Goal: Task Accomplishment & Management: Complete application form

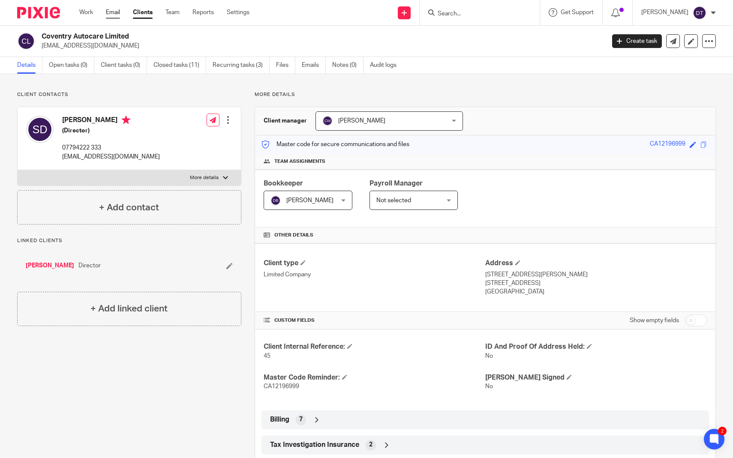
click at [119, 14] on link "Email" at bounding box center [113, 12] width 14 height 9
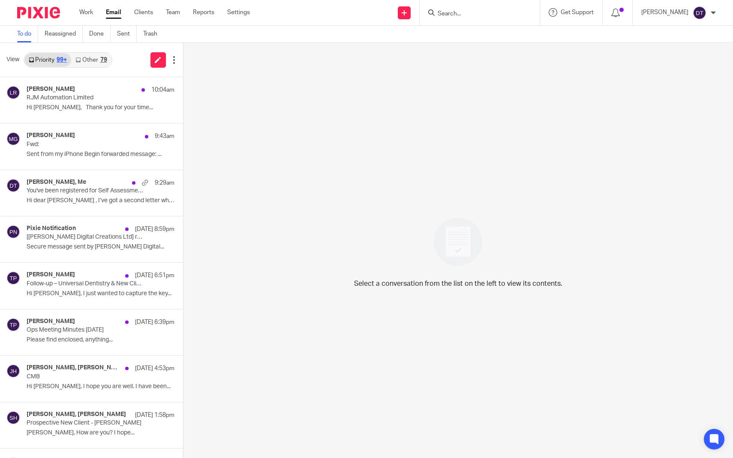
click at [84, 64] on link "Other 79" at bounding box center [91, 60] width 40 height 14
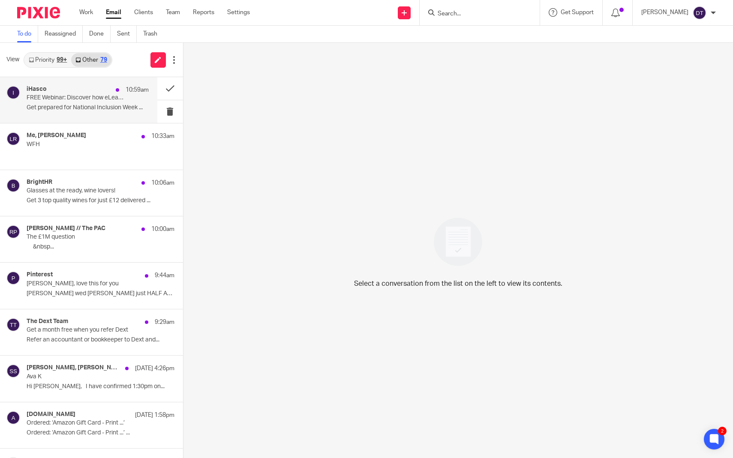
click at [92, 103] on div "iHasco 10:59am FREE Webinar: Discover how eLearning can help create a more incl…" at bounding box center [88, 100] width 122 height 29
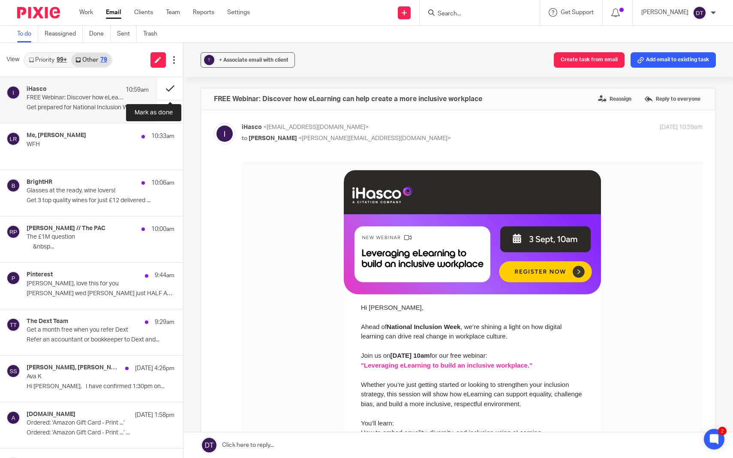
click at [172, 89] on button at bounding box center [170, 88] width 26 height 23
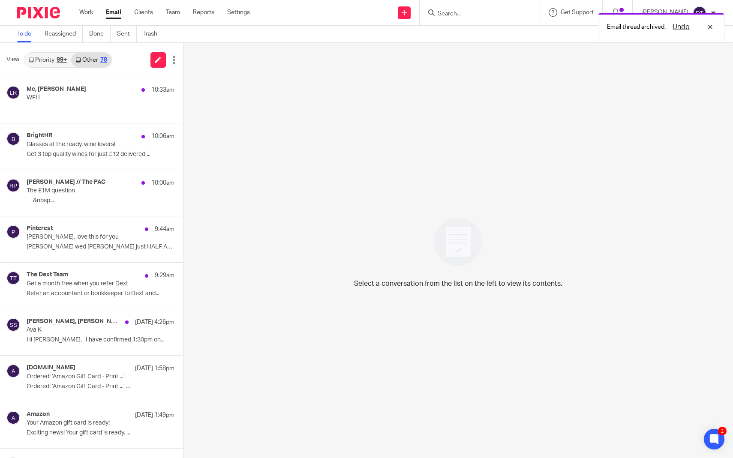
click at [53, 59] on link "Priority 99+" at bounding box center [47, 60] width 47 height 14
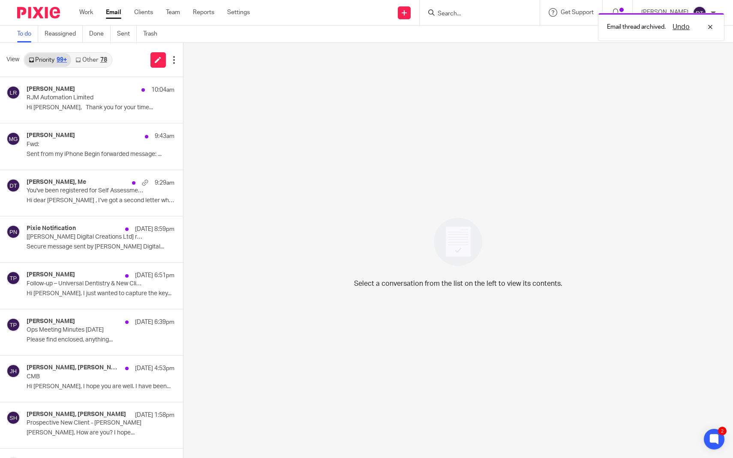
click at [96, 57] on link "Other 78" at bounding box center [91, 60] width 40 height 14
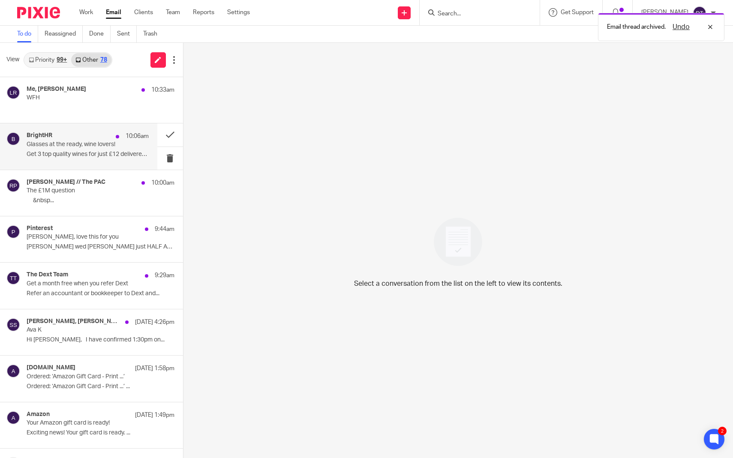
click at [85, 149] on div "BrightHR 10:06am Glasses at the ready, wine lovers! Get 3 top quality wines for…" at bounding box center [88, 146] width 122 height 29
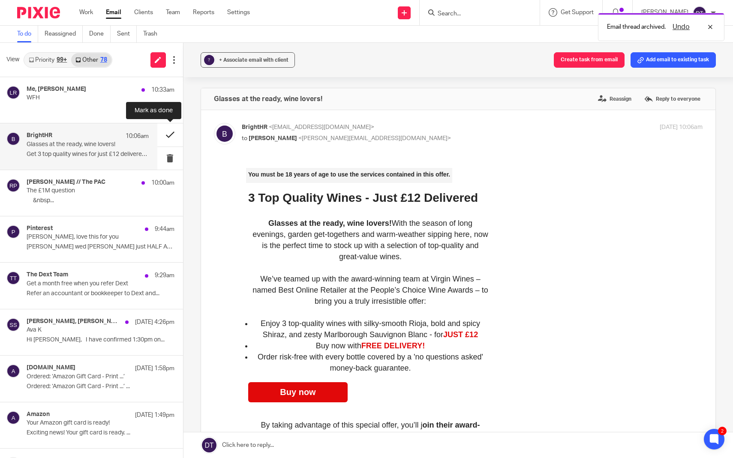
click at [170, 136] on button at bounding box center [170, 135] width 26 height 23
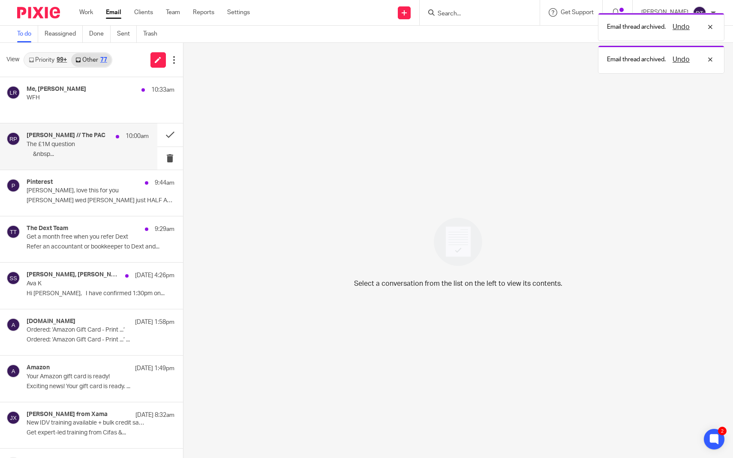
click at [60, 155] on p "‌ ‌ ‌ ‌ ‌ ‌&nbsp..." at bounding box center [88, 154] width 122 height 7
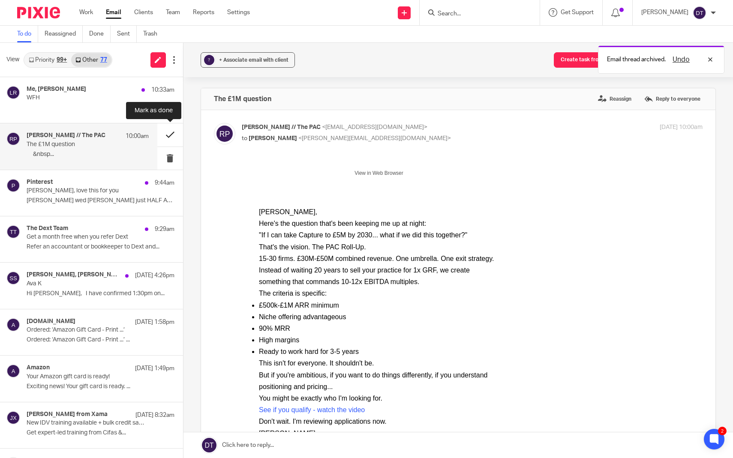
click at [172, 134] on button at bounding box center [170, 135] width 26 height 23
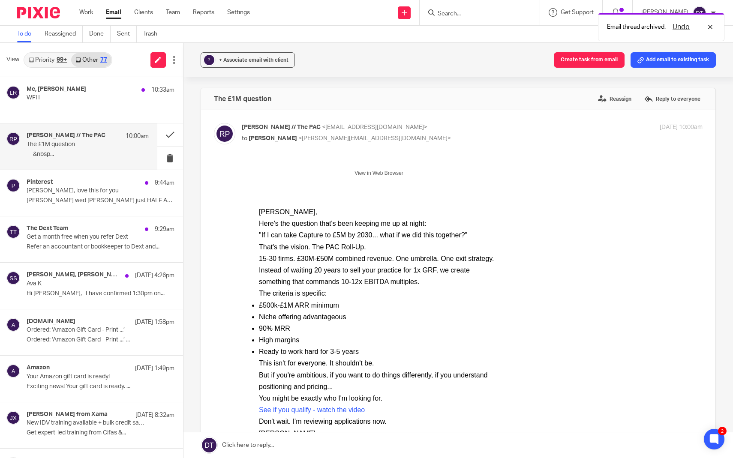
click at [85, 147] on p "The £1M question" at bounding box center [76, 144] width 98 height 7
click at [90, 187] on div "Pinterest 9:44am" at bounding box center [88, 183] width 122 height 9
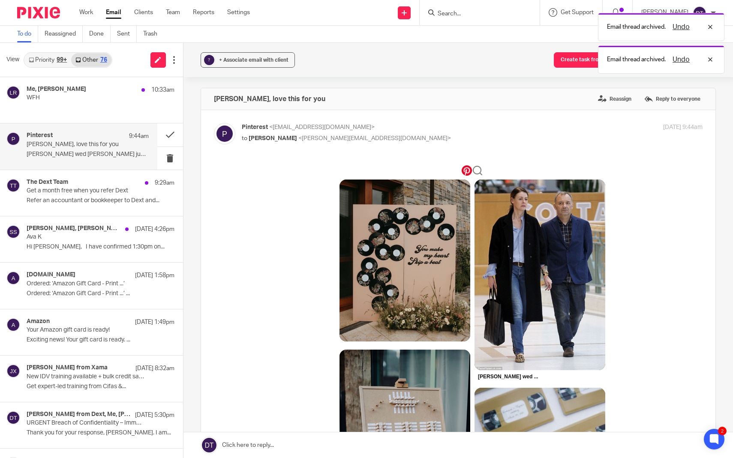
click at [118, 148] on div "Pinterest 9:44am Deanna, love this for you Bob Mortimer wed Lisa Matthews just …" at bounding box center [88, 146] width 122 height 29
click at [168, 132] on button at bounding box center [170, 135] width 26 height 23
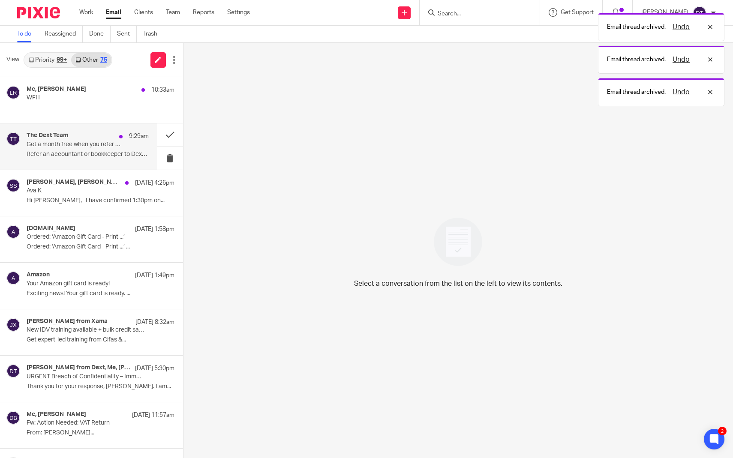
click at [67, 134] on h4 "The Dext Team" at bounding box center [48, 135] width 42 height 7
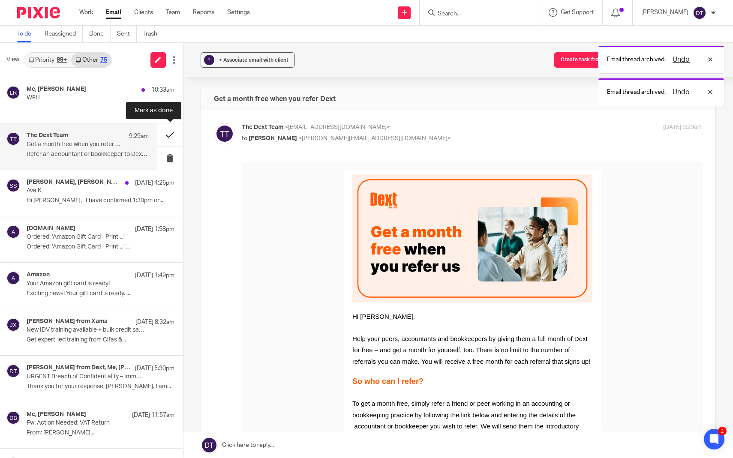
click at [168, 136] on button at bounding box center [170, 135] width 26 height 23
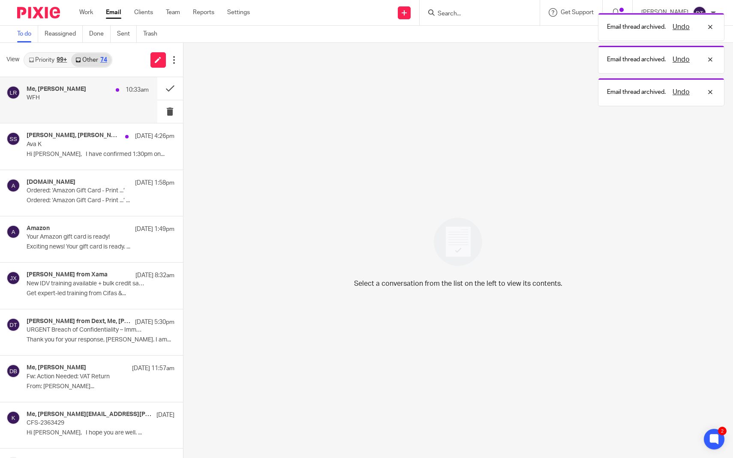
click at [80, 106] on p at bounding box center [88, 107] width 122 height 7
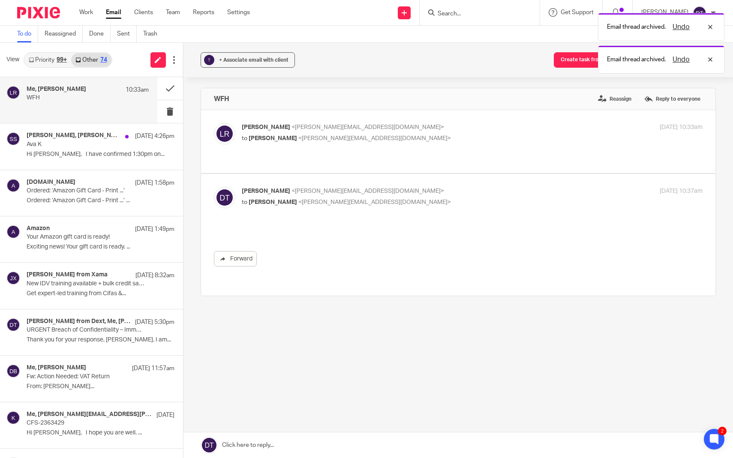
click at [51, 58] on link "Priority 99+" at bounding box center [47, 60] width 47 height 14
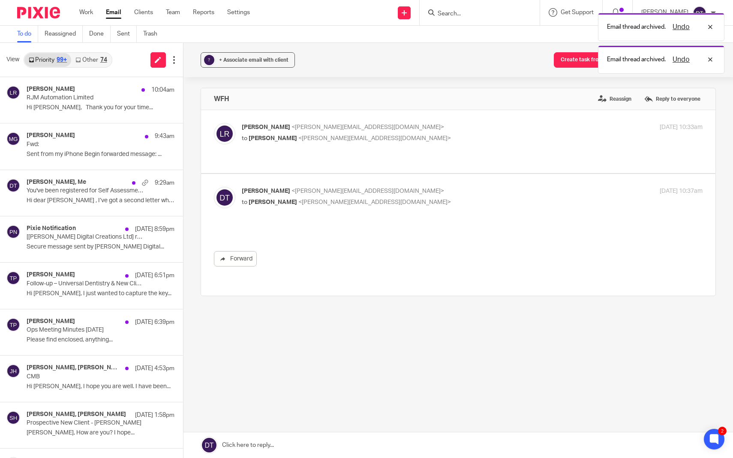
click at [83, 54] on link "Other 74" at bounding box center [91, 60] width 40 height 14
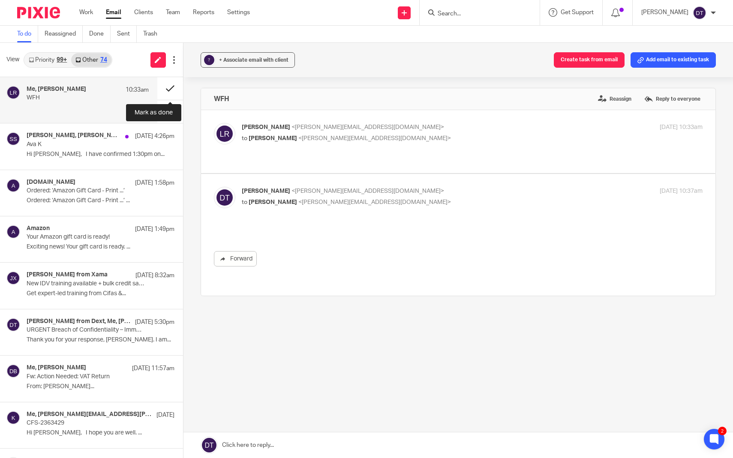
click at [166, 87] on button at bounding box center [170, 88] width 26 height 23
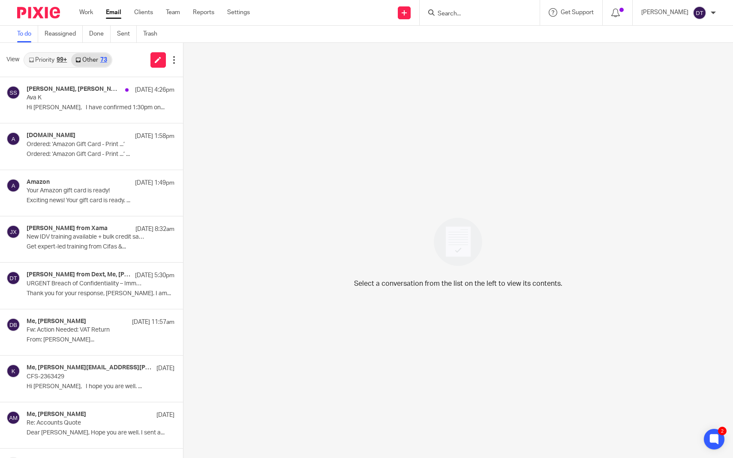
click at [493, 12] on input "Search" at bounding box center [475, 14] width 77 height 8
type input "rjm"
click at [462, 35] on link at bounding box center [507, 37] width 145 height 20
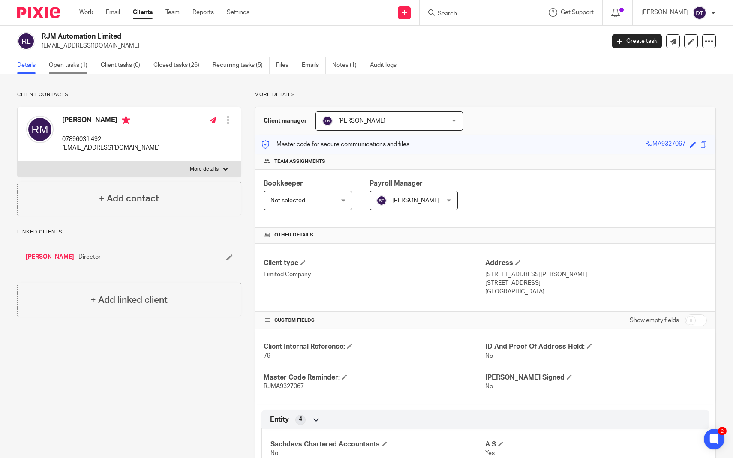
click at [85, 58] on link "Open tasks (1)" at bounding box center [71, 65] width 45 height 17
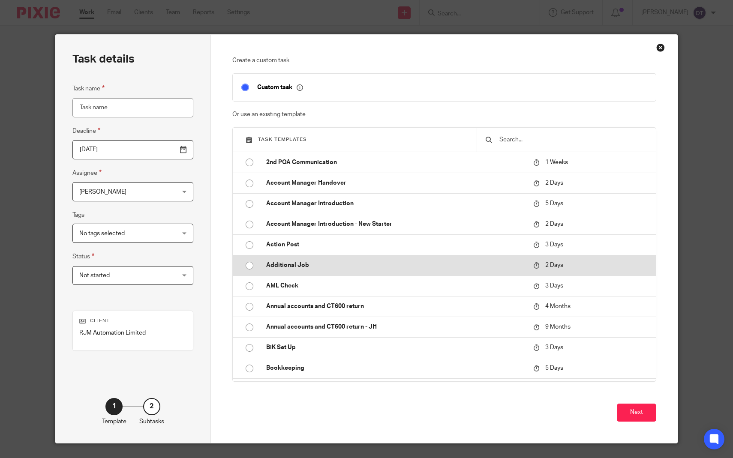
click at [299, 266] on p "Additional Job" at bounding box center [395, 265] width 259 height 9
type input "2025-08-24"
type input "Additional Job"
checkbox input "false"
radio input "true"
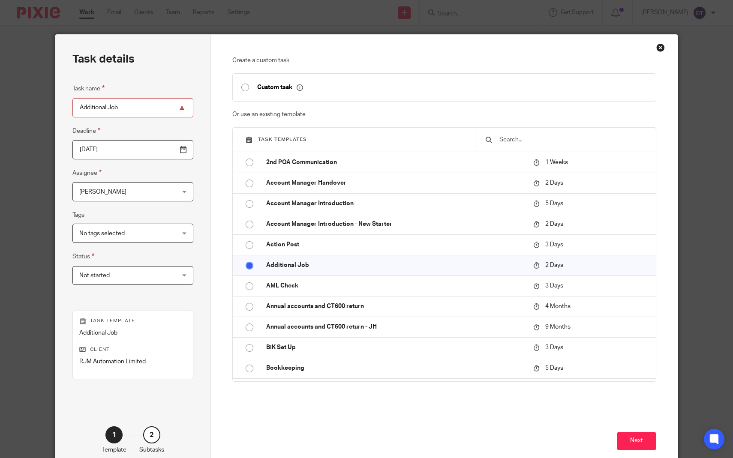
click at [151, 109] on input "Additional Job" at bounding box center [132, 107] width 121 height 19
type input "Additional Job"
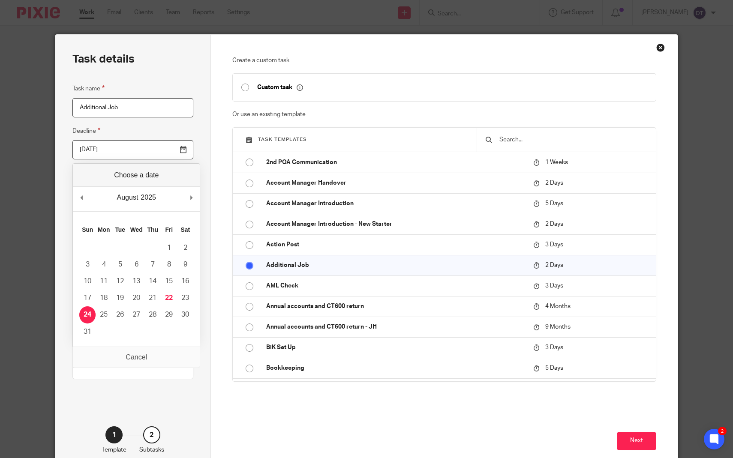
click at [180, 145] on input "2025-08-24" at bounding box center [132, 149] width 121 height 19
type input "2025-12-31"
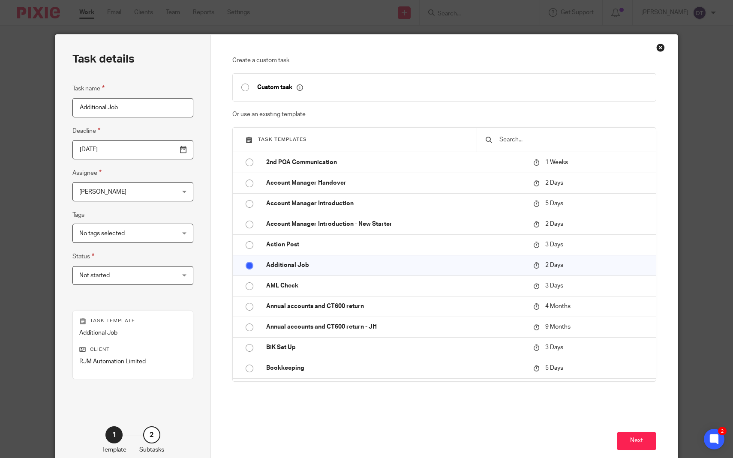
click at [126, 189] on span "[PERSON_NAME]" at bounding box center [102, 192] width 47 height 6
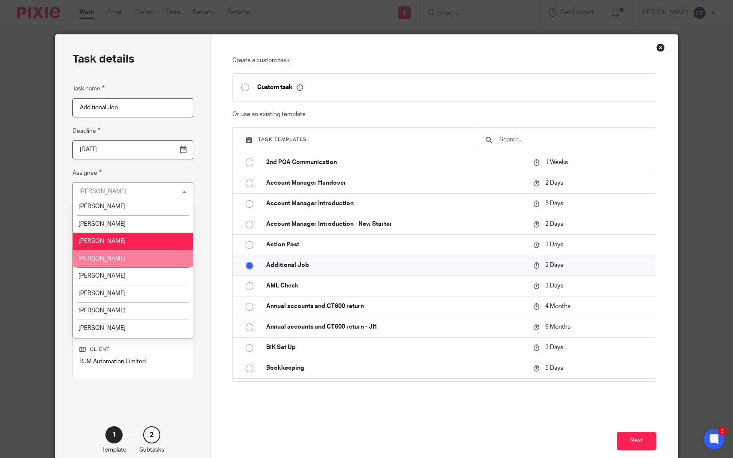
scroll to position [81, 0]
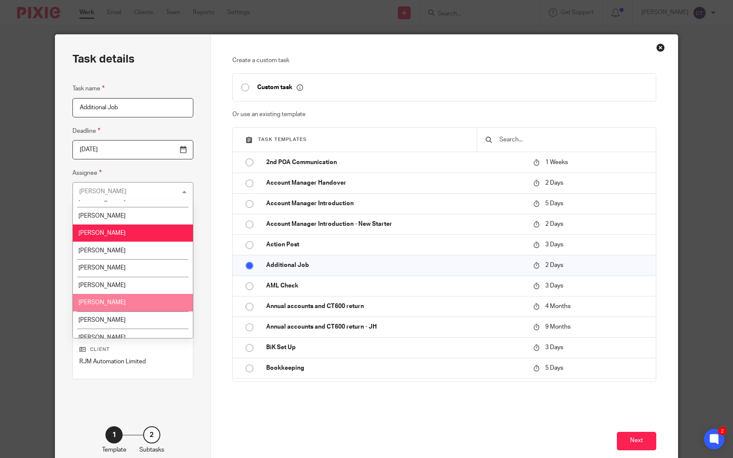
click at [136, 302] on li "[PERSON_NAME]" at bounding box center [133, 303] width 120 height 18
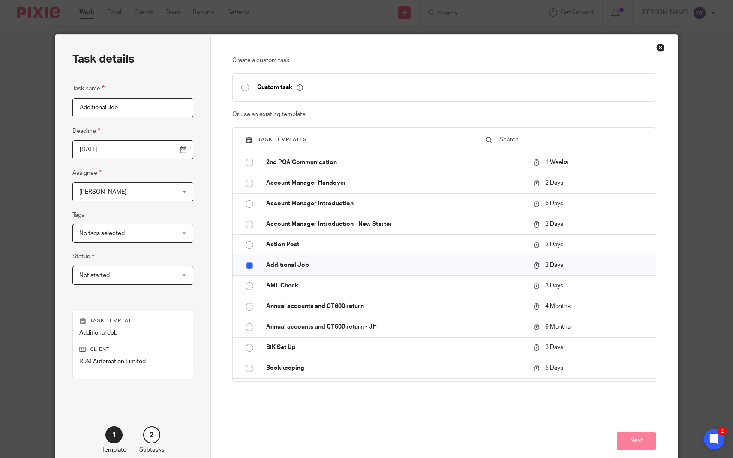
click at [636, 436] on button "Next" at bounding box center [636, 441] width 39 height 18
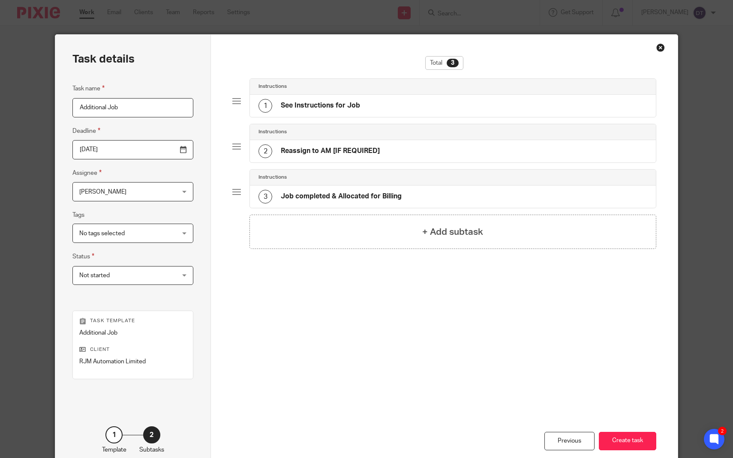
click at [310, 155] on h4 "Reassign to AM [IF REQUIRED]" at bounding box center [330, 151] width 99 height 9
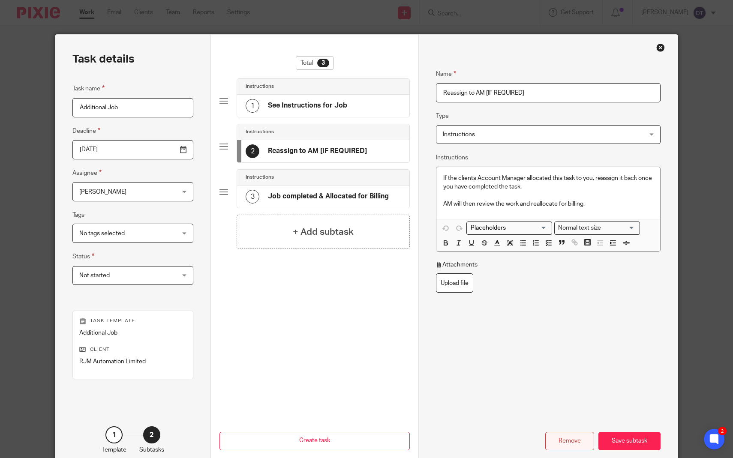
click at [575, 443] on div "Remove" at bounding box center [570, 441] width 49 height 18
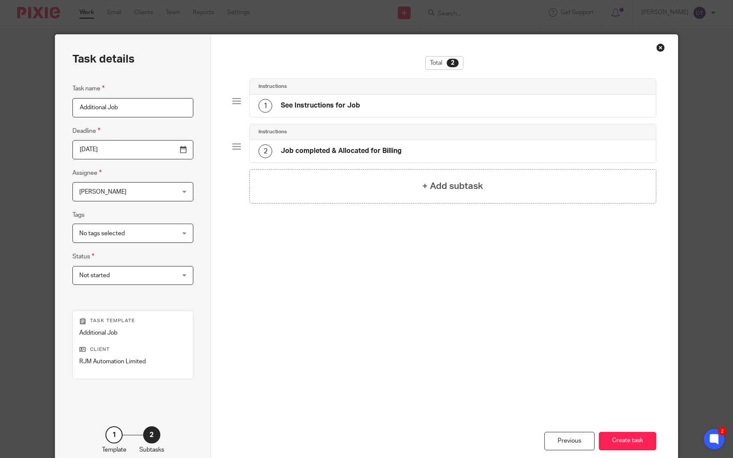
click at [413, 119] on div "Instructions 1 See Instructions for Job" at bounding box center [444, 100] width 424 height 45
click at [412, 113] on div "1 See Instructions for Job" at bounding box center [453, 106] width 406 height 22
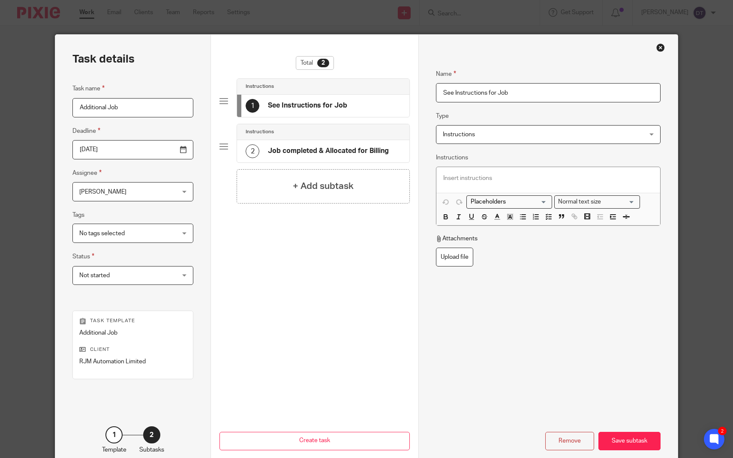
click at [168, 112] on input "Additional Job" at bounding box center [132, 107] width 121 height 19
click at [139, 107] on input "Additional Job - Deregistration and Dormant" at bounding box center [132, 107] width 121 height 19
click at [112, 104] on input "Additional Job - Deregistration and Dormant" at bounding box center [132, 107] width 121 height 19
click at [121, 109] on input "Additional Job - Deregistration and Dormant" at bounding box center [132, 107] width 121 height 19
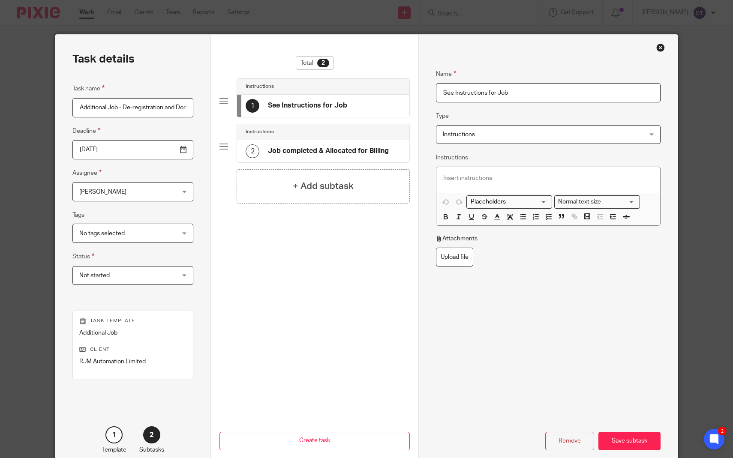
type input "Additional Job - De-registration and Dormant"
click at [305, 321] on div "Total 2 Instructions 1 See Instructions for Job Instructions 2 Job completed & …" at bounding box center [315, 192] width 190 height 273
click at [495, 180] on p at bounding box center [548, 178] width 210 height 9
paste div
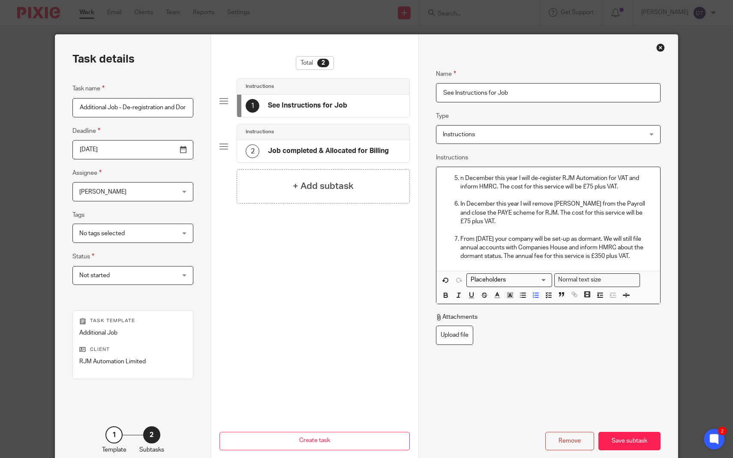
click at [462, 176] on p "n December this year I will de-register RJM Automation for VAT and inform HMRC.…" at bounding box center [557, 183] width 193 height 18
click at [461, 177] on p "n December this year I will de-register RJM Automation for VAT and inform HMRC.…" at bounding box center [557, 183] width 193 height 18
click at [461, 176] on p "In December this year I will de-register RJM Automation for VAT and inform HMRC…" at bounding box center [557, 183] width 193 height 18
click at [461, 204] on p "In December this year I will remove Natasha from the Payroll and close the PAYE…" at bounding box center [557, 213] width 193 height 26
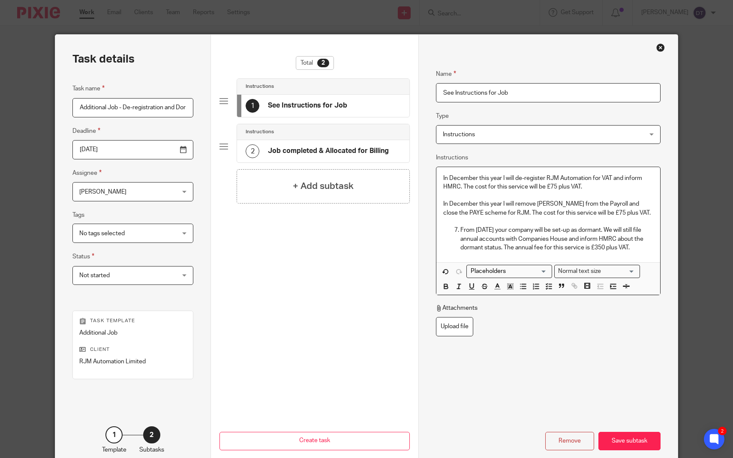
click at [461, 229] on p "From 1st January 2026 your company will be set-up as dormant. We will still fil…" at bounding box center [557, 239] width 193 height 26
click at [625, 440] on div "Save subtask" at bounding box center [630, 441] width 62 height 18
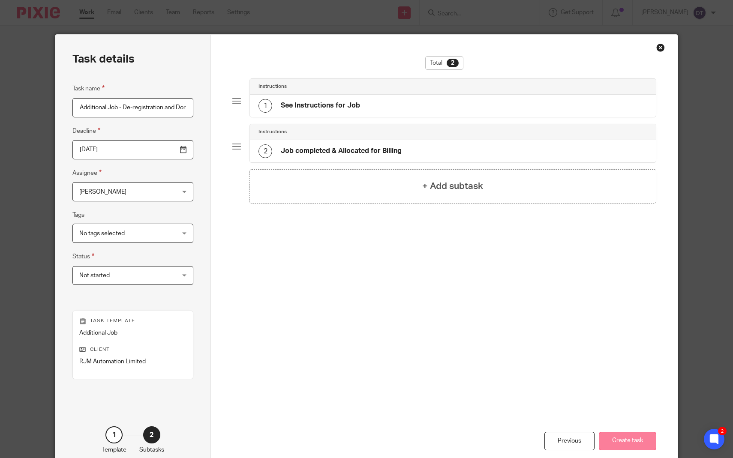
click at [634, 441] on button "Create task" at bounding box center [627, 441] width 57 height 18
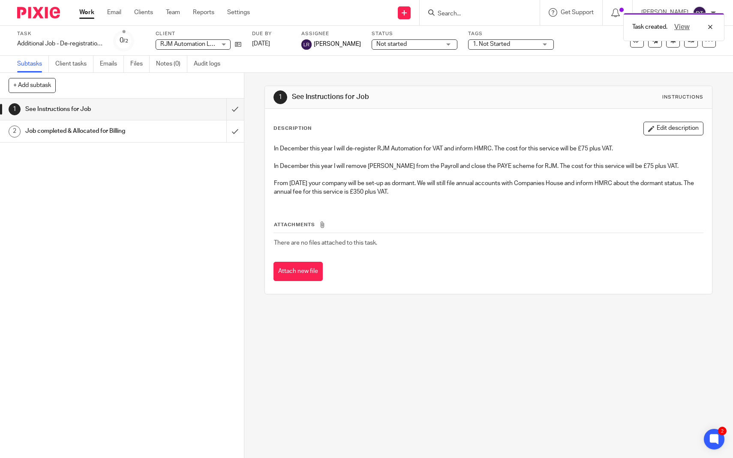
click at [86, 15] on link "Work" at bounding box center [86, 12] width 15 height 9
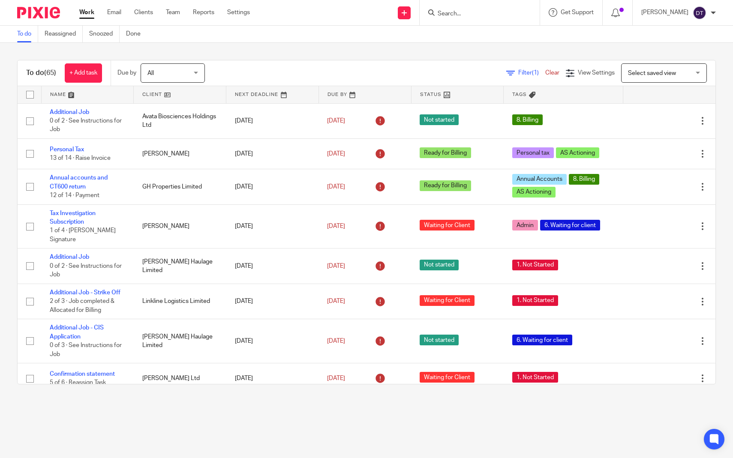
click at [461, 13] on input "Search" at bounding box center [475, 14] width 77 height 8
type input "rjm"
click at [465, 37] on link at bounding box center [507, 37] width 145 height 20
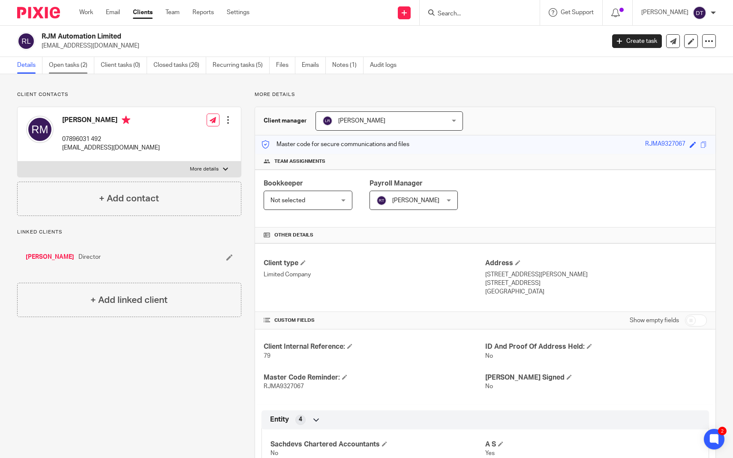
click at [76, 68] on link "Open tasks (2)" at bounding box center [71, 65] width 45 height 17
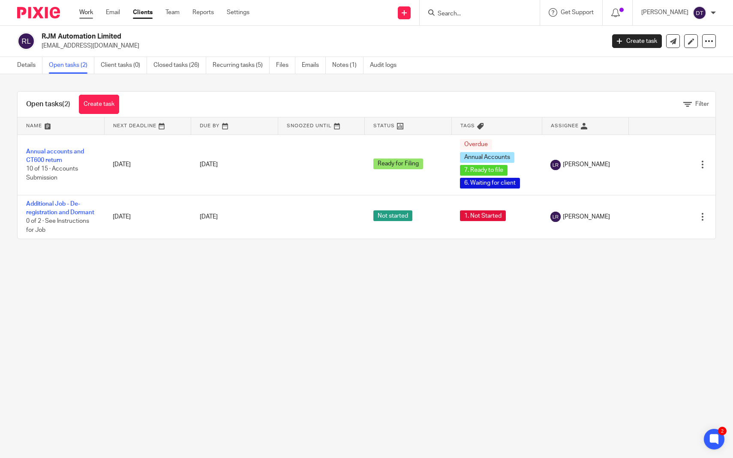
click at [90, 14] on link "Work" at bounding box center [86, 12] width 14 height 9
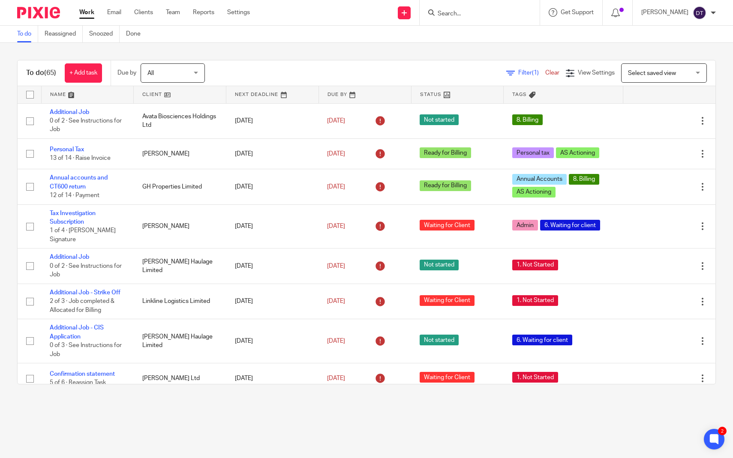
click at [94, 93] on link at bounding box center [88, 94] width 92 height 17
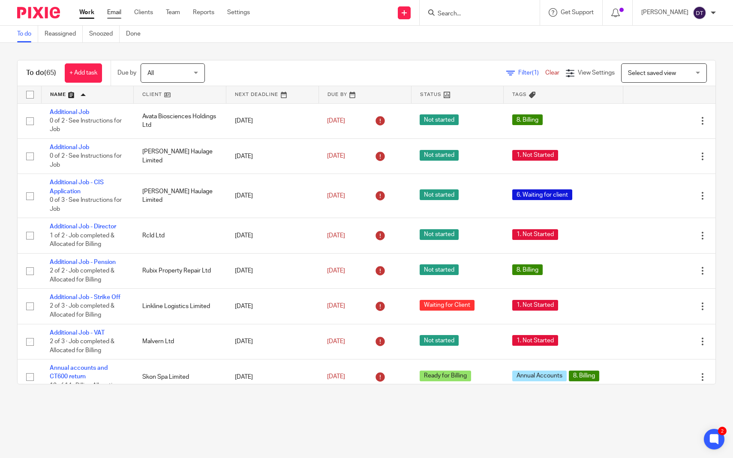
click at [113, 16] on link "Email" at bounding box center [114, 12] width 14 height 9
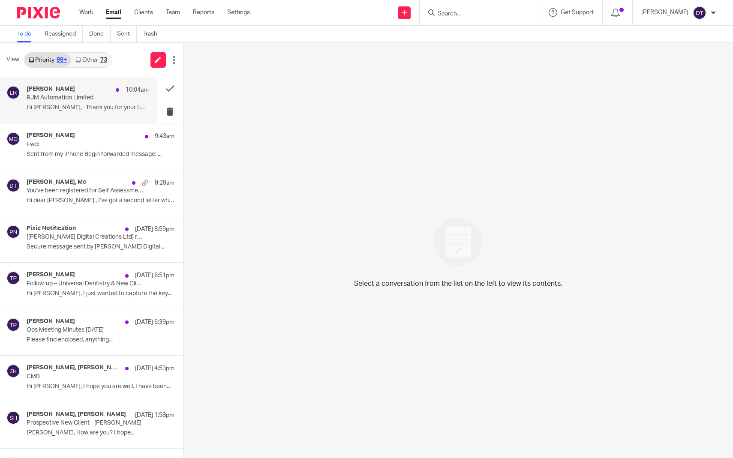
click at [93, 95] on p "RJM Automation Limited" at bounding box center [76, 97] width 98 height 7
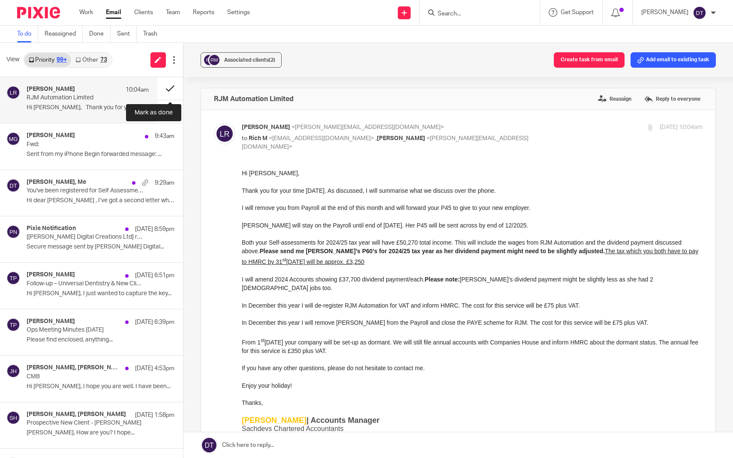
click at [170, 95] on button at bounding box center [170, 88] width 26 height 23
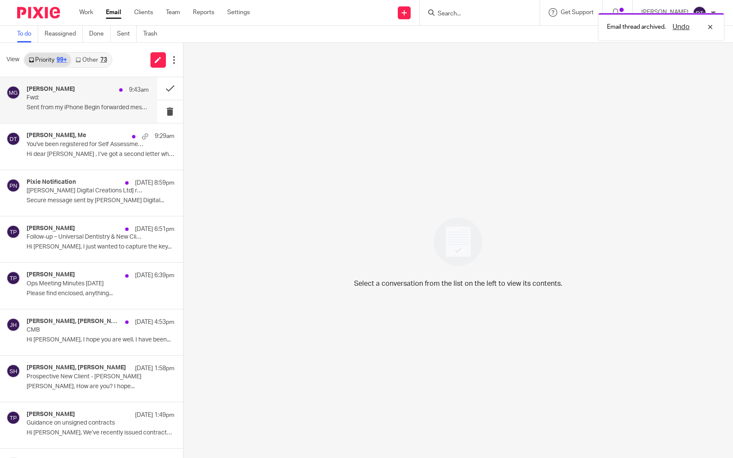
click at [79, 97] on p "Fwd:" at bounding box center [76, 97] width 98 height 7
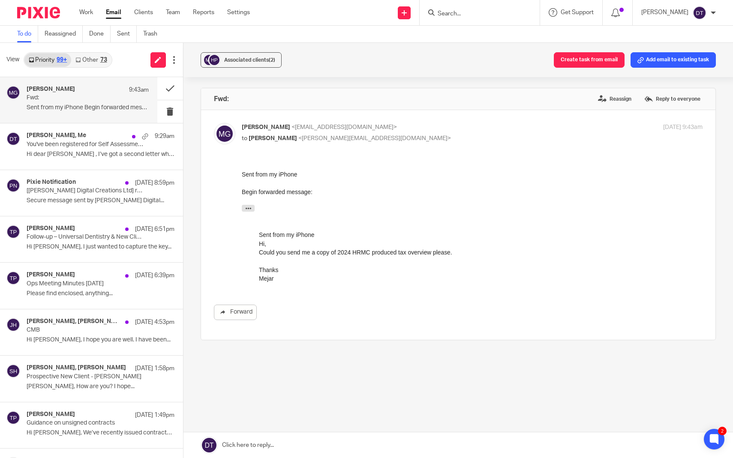
click at [452, 15] on input "Search" at bounding box center [475, 14] width 77 height 8
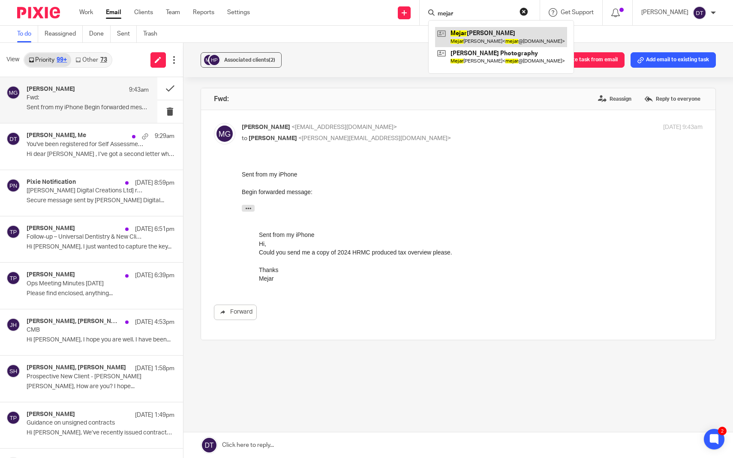
type input "mejar"
click at [248, 58] on span "Associated clients (2)" at bounding box center [249, 59] width 51 height 5
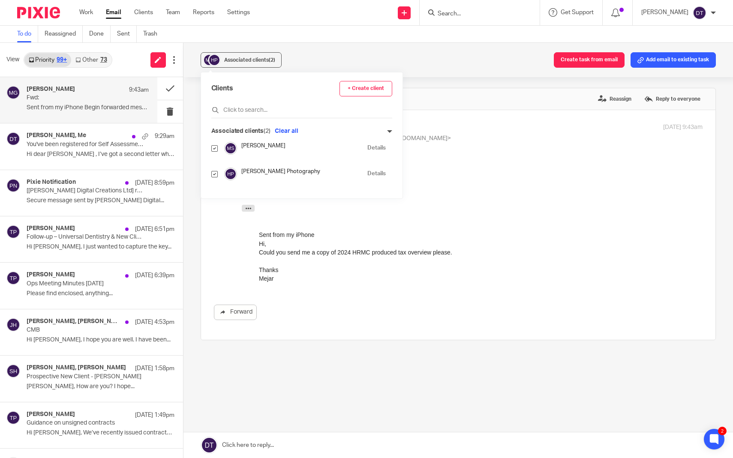
click at [339, 52] on div "Associated clients (2) Create task from email Add email to existing task" at bounding box center [459, 60] width 550 height 34
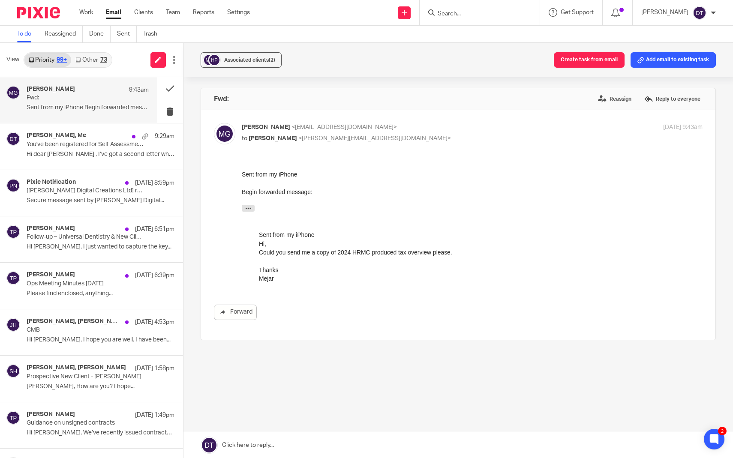
click at [91, 106] on p "Sent from my iPhone Begin forwarded message: ..." at bounding box center [88, 107] width 122 height 7
click at [174, 88] on button at bounding box center [170, 88] width 26 height 23
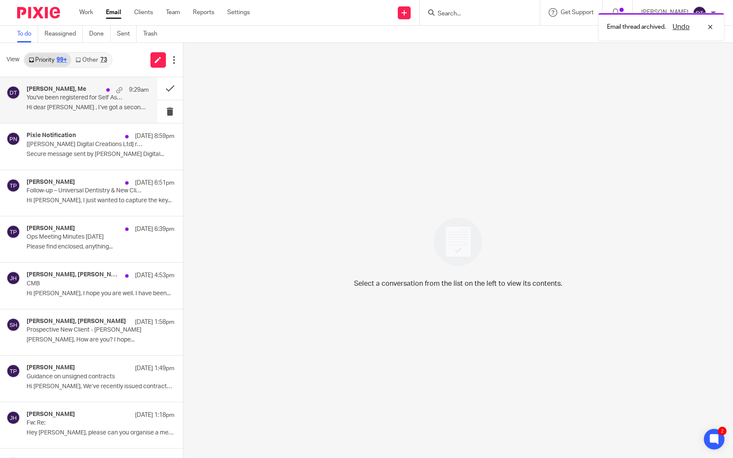
click at [84, 100] on p "You've been registered for Self Assessment!" at bounding box center [76, 97] width 98 height 7
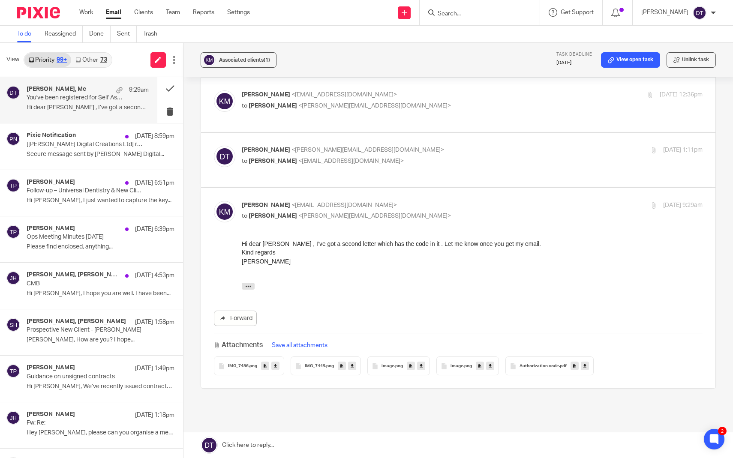
scroll to position [655, 0]
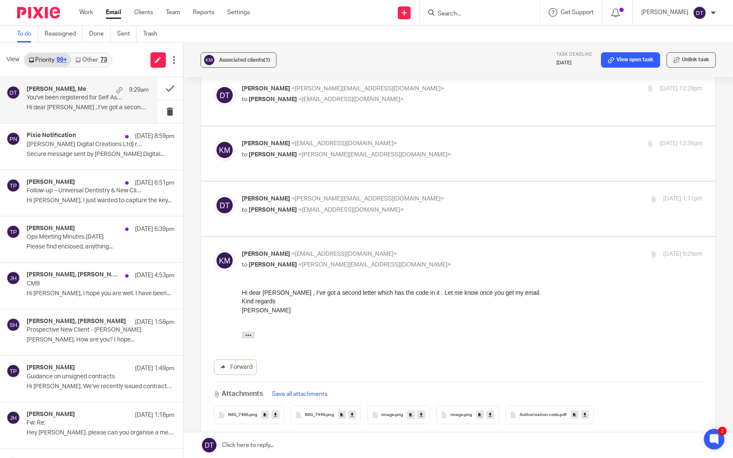
click at [574, 412] on icon at bounding box center [574, 415] width 3 height 6
click at [540, 413] on span "Authorization code" at bounding box center [539, 415] width 39 height 5
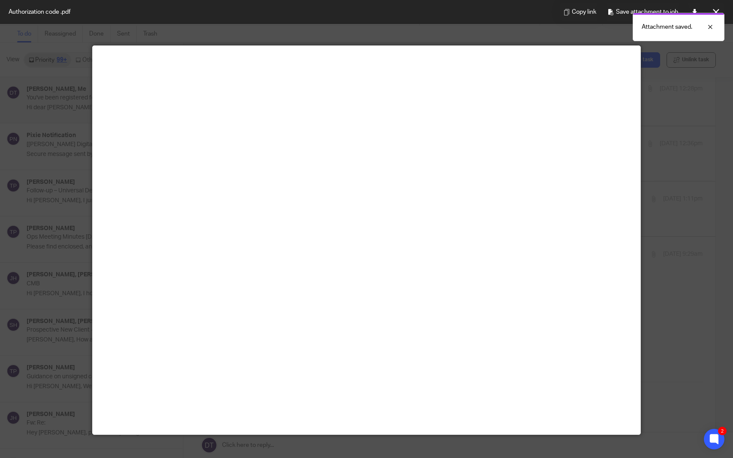
scroll to position [18, 0]
click at [718, 13] on icon at bounding box center [716, 12] width 6 height 6
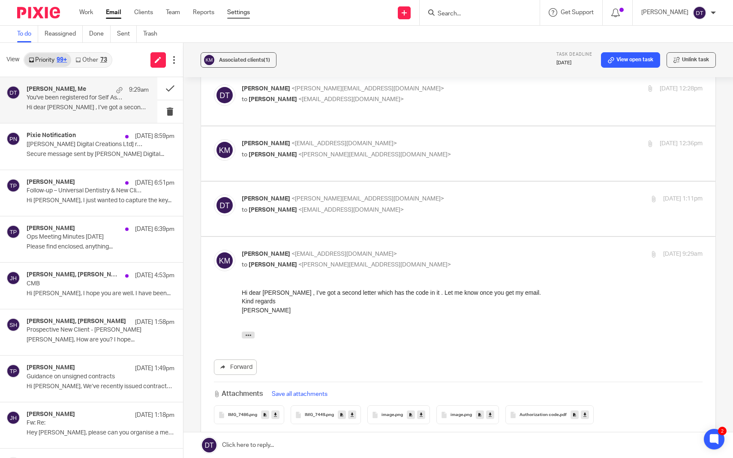
click at [237, 13] on link "Settings" at bounding box center [238, 12] width 23 height 9
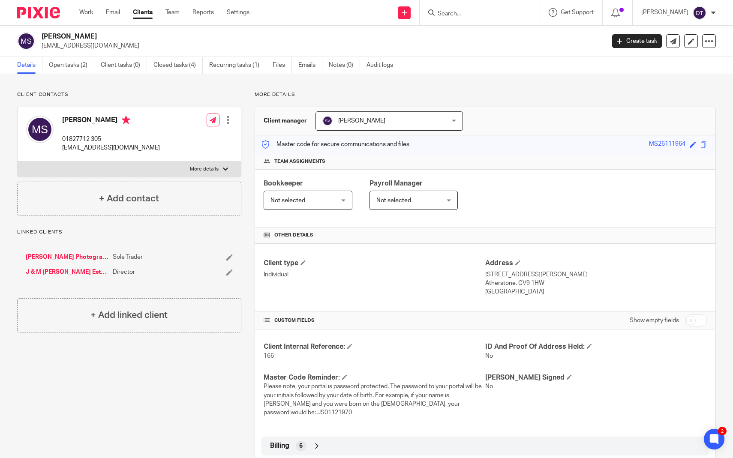
click at [465, 7] on div at bounding box center [480, 12] width 120 height 25
click at [465, 12] on input "Search" at bounding box center [475, 14] width 77 height 8
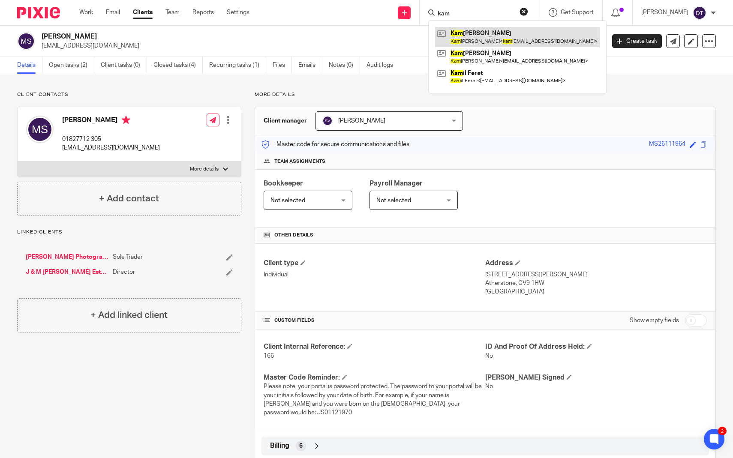
type input "kam"
click at [483, 42] on link at bounding box center [517, 37] width 165 height 20
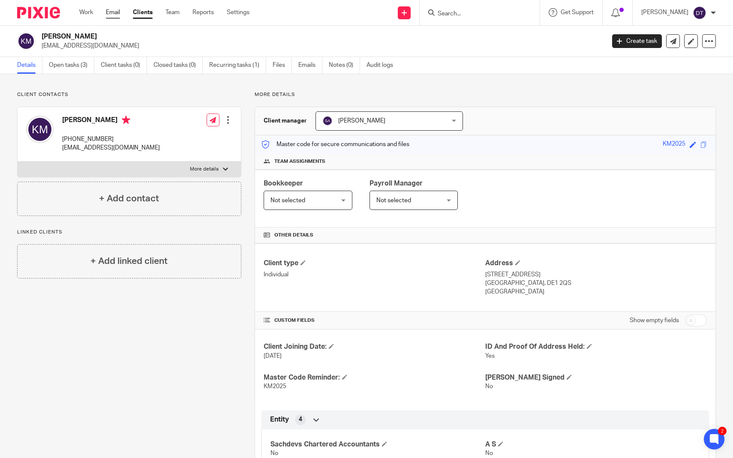
click at [118, 10] on link "Email" at bounding box center [113, 12] width 14 height 9
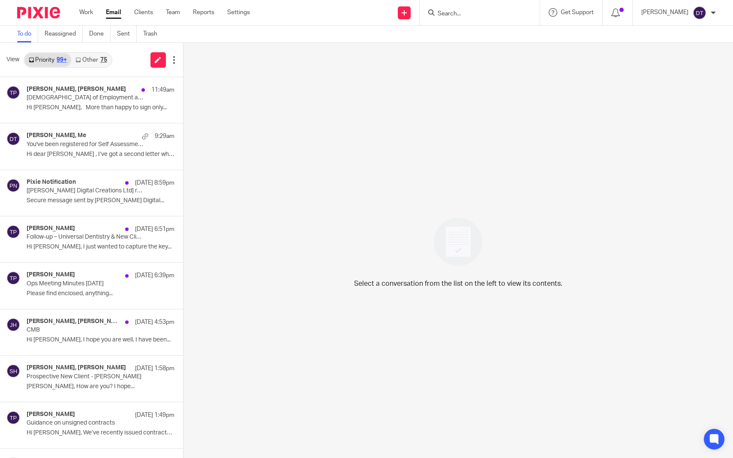
click at [93, 59] on link "Other 75" at bounding box center [91, 60] width 40 height 14
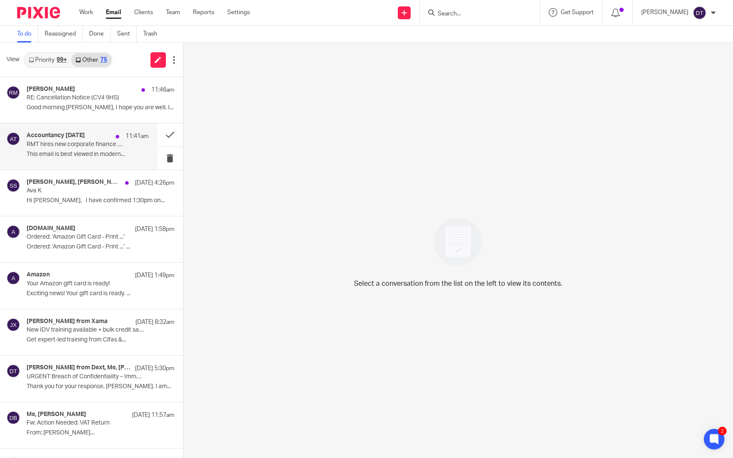
click at [73, 152] on p "This email is best viewed in modern..." at bounding box center [88, 154] width 122 height 7
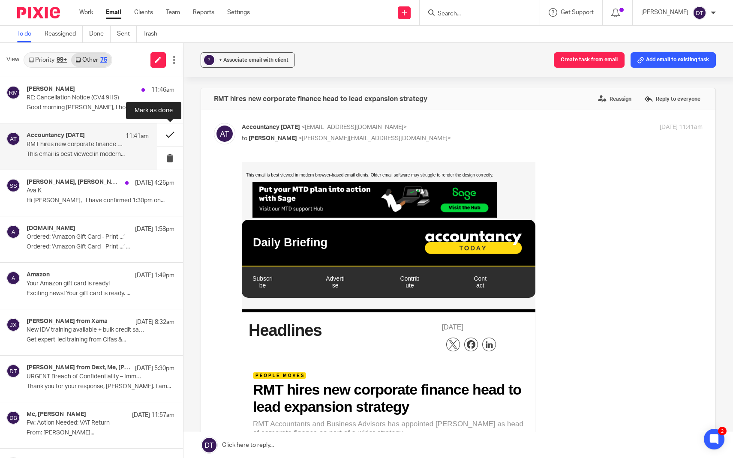
click at [164, 137] on button at bounding box center [170, 135] width 26 height 23
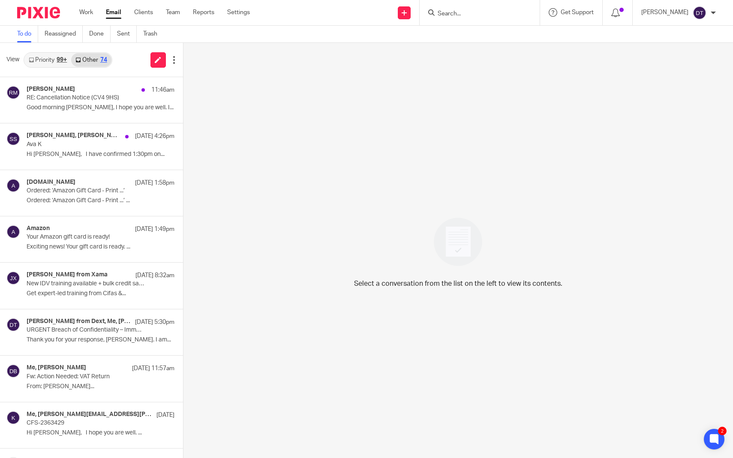
click at [485, 12] on input "Search" at bounding box center [475, 14] width 77 height 8
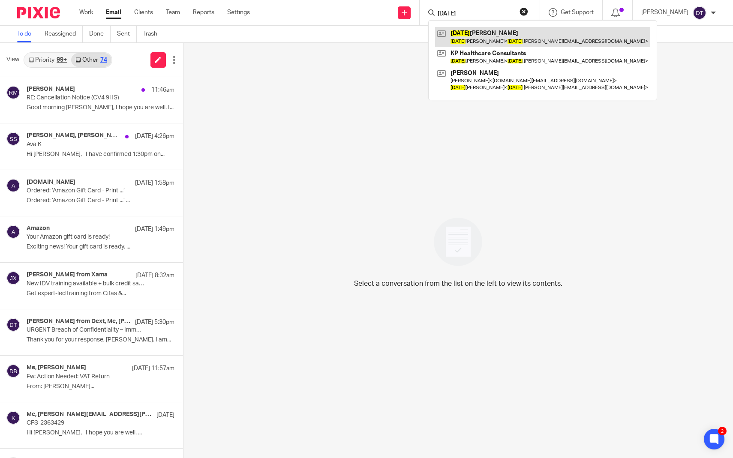
type input "KARTIK"
click at [516, 36] on link at bounding box center [542, 37] width 215 height 20
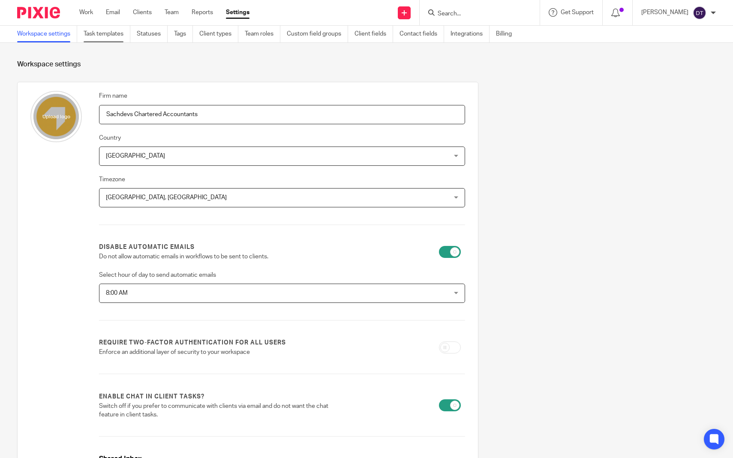
click at [123, 37] on link "Task templates" at bounding box center [107, 34] width 47 height 17
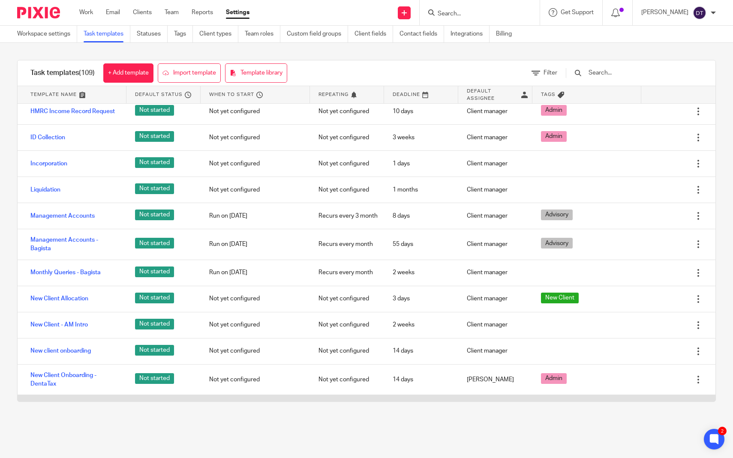
scroll to position [1292, 0]
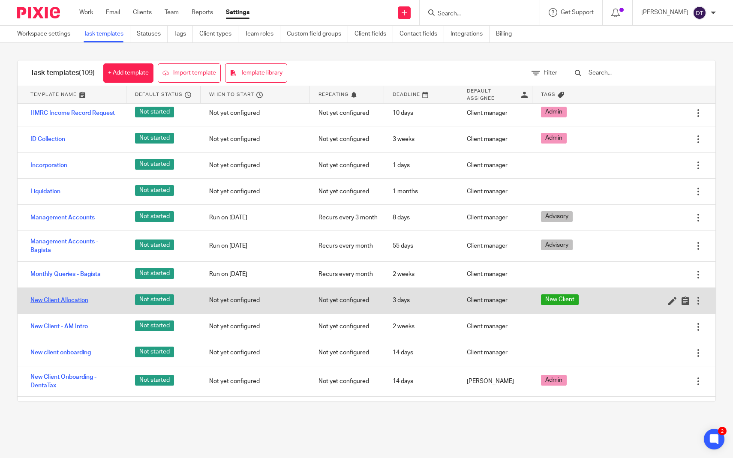
click at [78, 296] on link "New Client Allocation" at bounding box center [59, 300] width 58 height 9
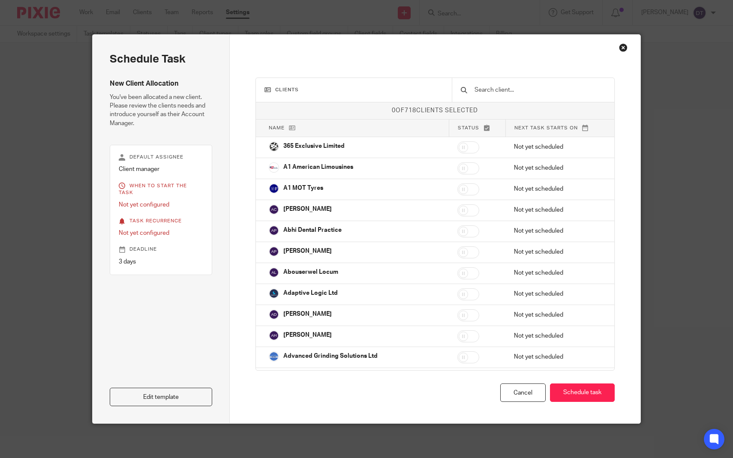
click at [627, 48] on div "Close this dialog window" at bounding box center [623, 47] width 9 height 9
click at [193, 396] on link "Edit template" at bounding box center [161, 397] width 103 height 18
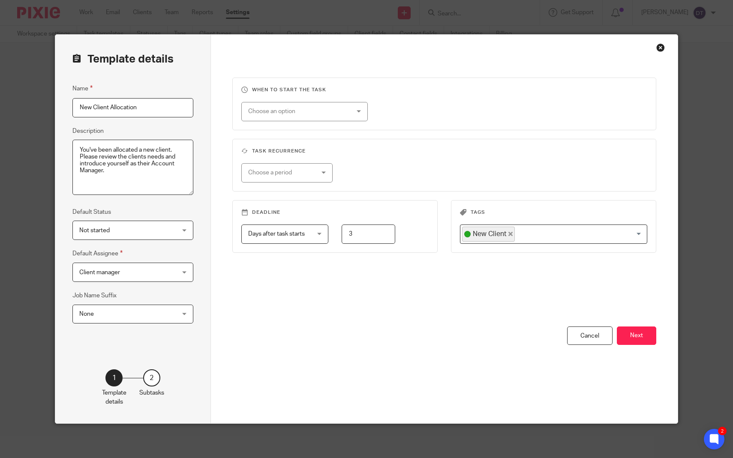
click at [314, 367] on div "You have unsaved changes Cancel Next" at bounding box center [444, 375] width 424 height 97
click at [636, 335] on button "Next" at bounding box center [636, 336] width 39 height 18
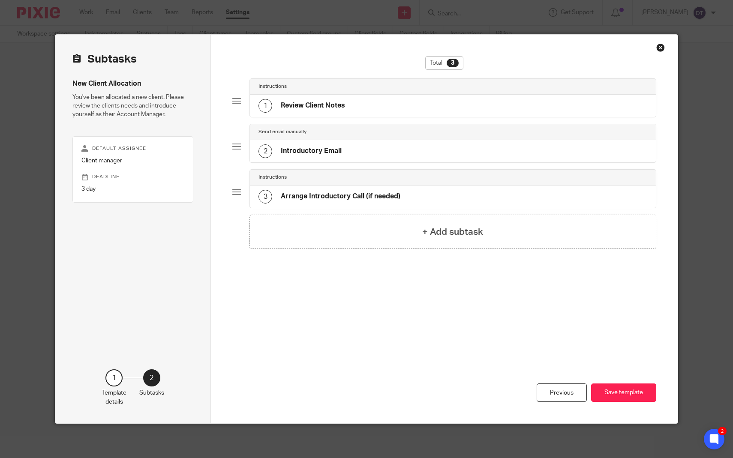
click at [365, 111] on div "1 Review Client Notes" at bounding box center [453, 106] width 406 height 22
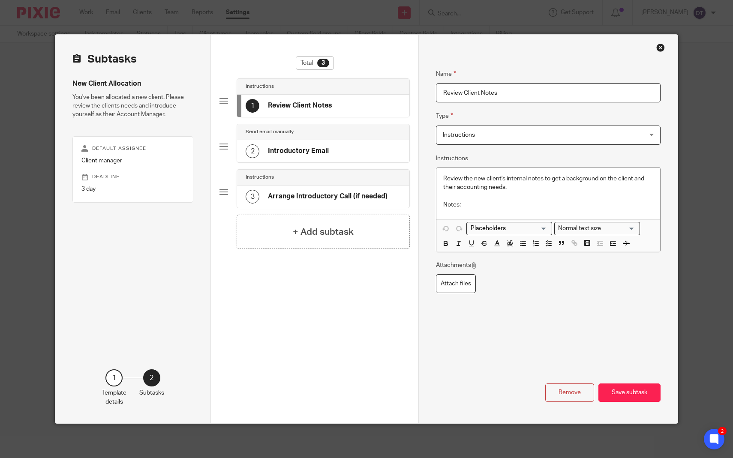
click at [331, 145] on div "2 Introductory Email" at bounding box center [323, 151] width 172 height 22
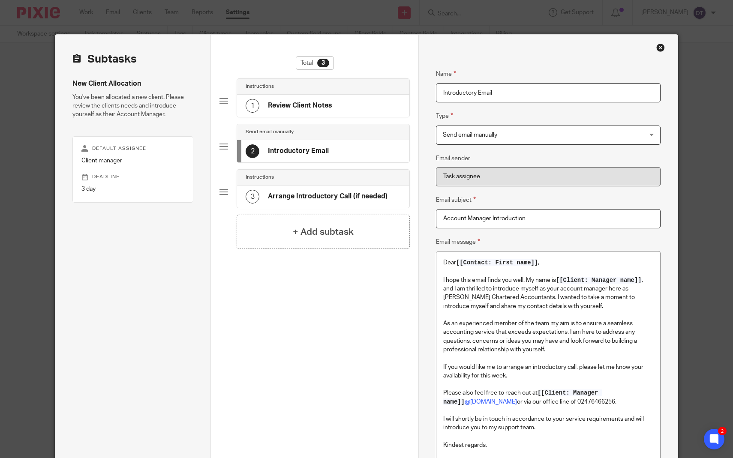
click at [317, 199] on h4 "Arrange Introductory Call (if needed)" at bounding box center [328, 196] width 120 height 9
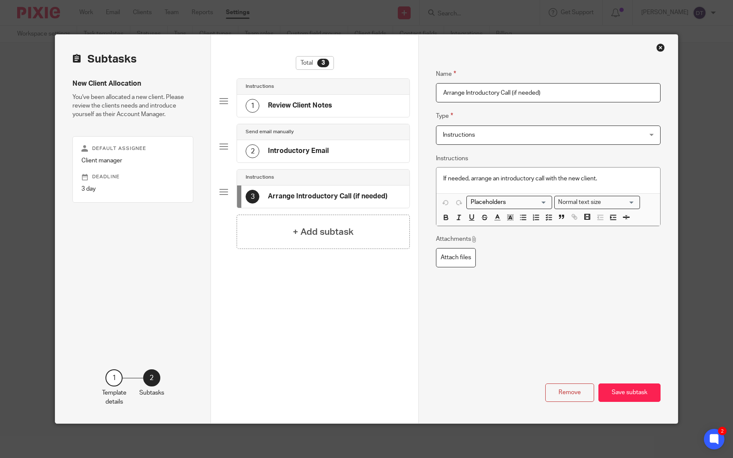
click at [660, 48] on div "Close this dialog window" at bounding box center [661, 47] width 9 height 9
click at [664, 48] on div "Close this dialog window" at bounding box center [661, 47] width 9 height 9
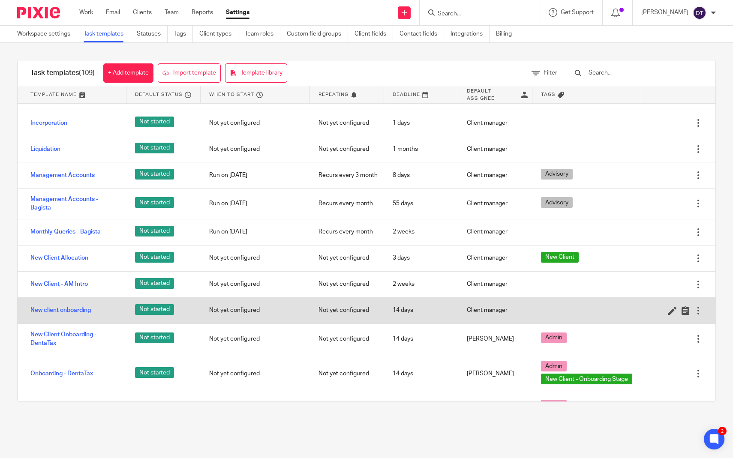
scroll to position [1326, 0]
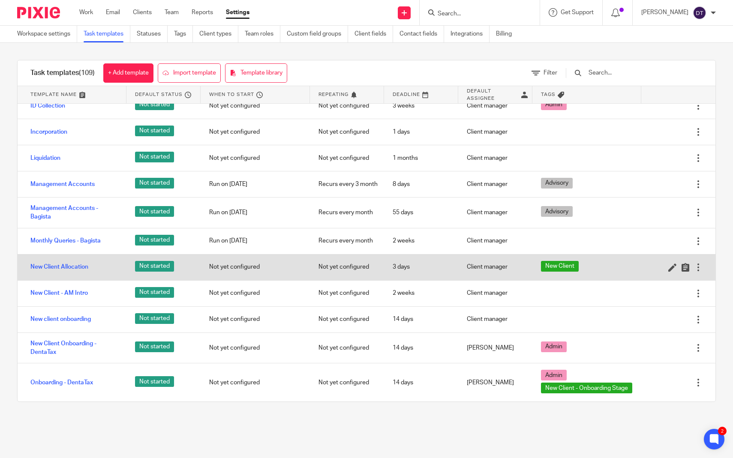
click at [700, 263] on div at bounding box center [698, 267] width 9 height 9
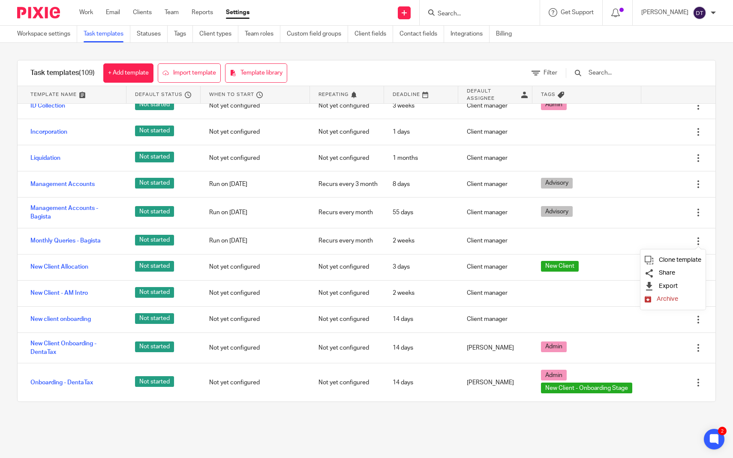
click at [668, 302] on span "Archive" at bounding box center [667, 299] width 21 height 6
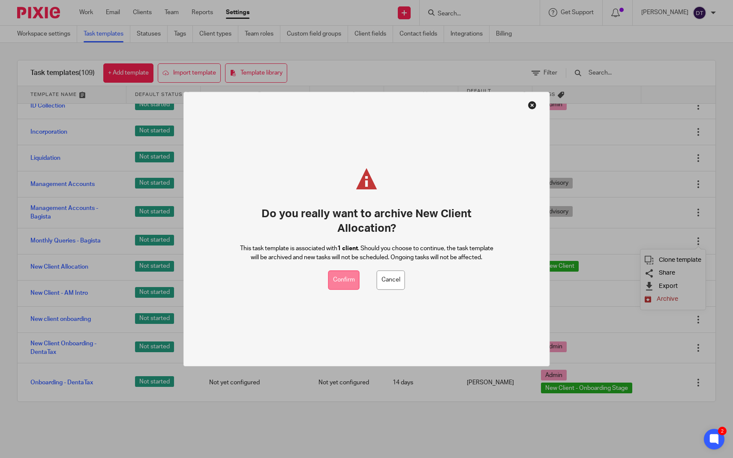
click at [350, 286] on button "Confirm" at bounding box center [344, 280] width 31 height 19
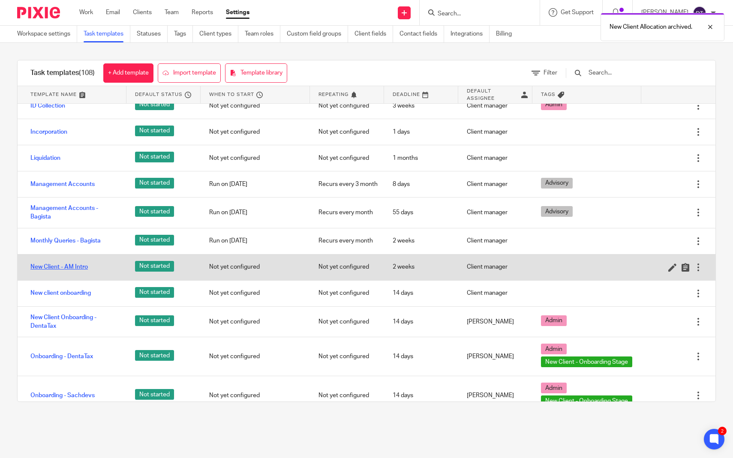
click at [75, 263] on link "New Client - AM Intro" at bounding box center [58, 267] width 57 height 9
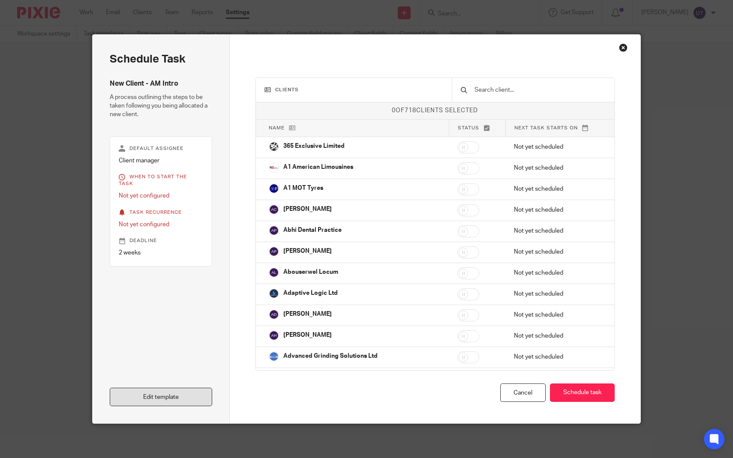
click at [163, 391] on link "Edit template" at bounding box center [161, 397] width 103 height 18
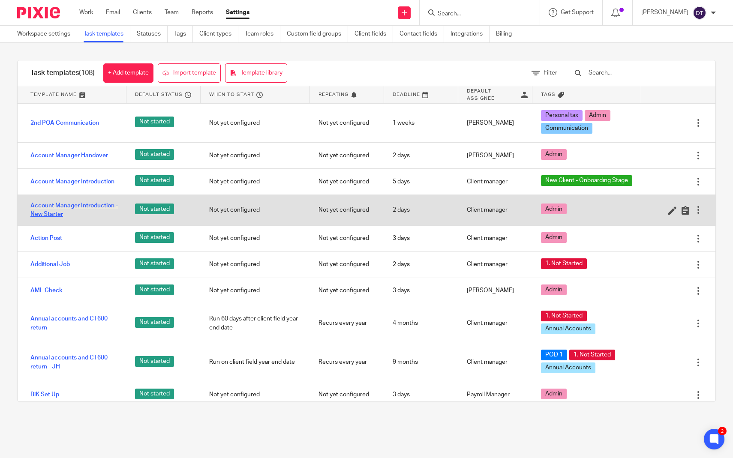
click at [70, 206] on link "Account Manager Introduction - New Starter" at bounding box center [73, 211] width 87 height 18
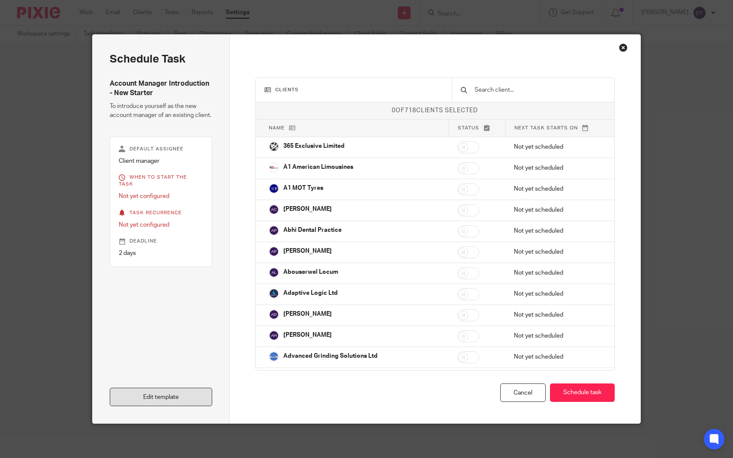
click at [169, 397] on link "Edit template" at bounding box center [161, 397] width 103 height 18
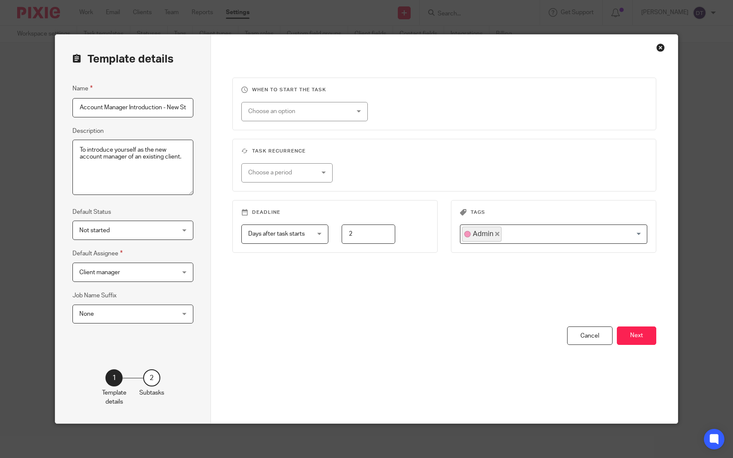
scroll to position [0, 14]
click at [660, 49] on div "Close this dialog window" at bounding box center [661, 47] width 9 height 9
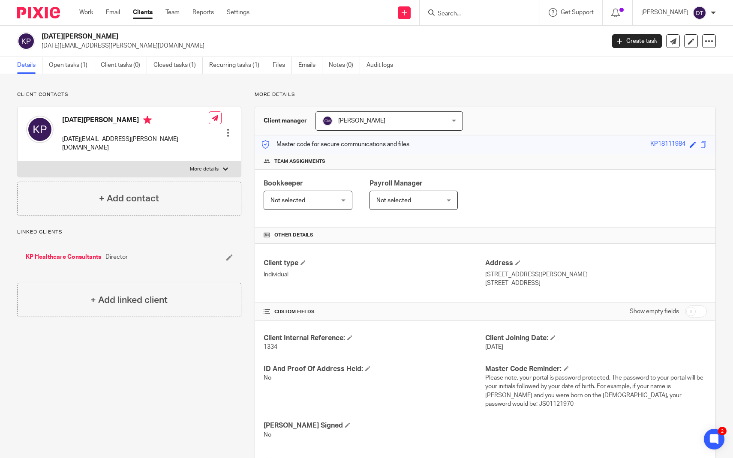
click at [166, 96] on p "Client contacts" at bounding box center [129, 94] width 224 height 7
click at [75, 66] on link "Open tasks (1)" at bounding box center [71, 65] width 45 height 17
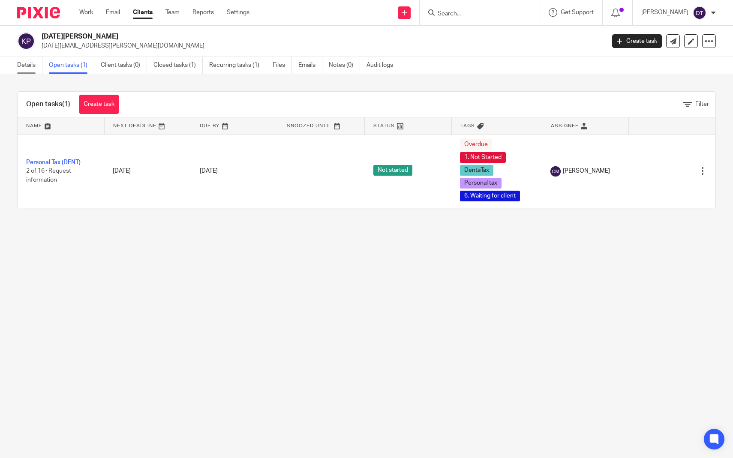
click at [32, 67] on link "Details" at bounding box center [29, 65] width 25 height 17
click at [482, 16] on input "Search" at bounding box center [475, 14] width 77 height 8
click at [472, 20] on div at bounding box center [480, 12] width 120 height 25
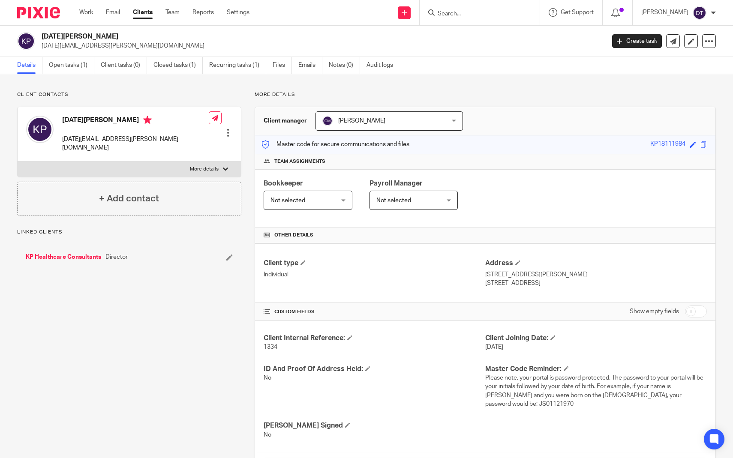
type input "K"
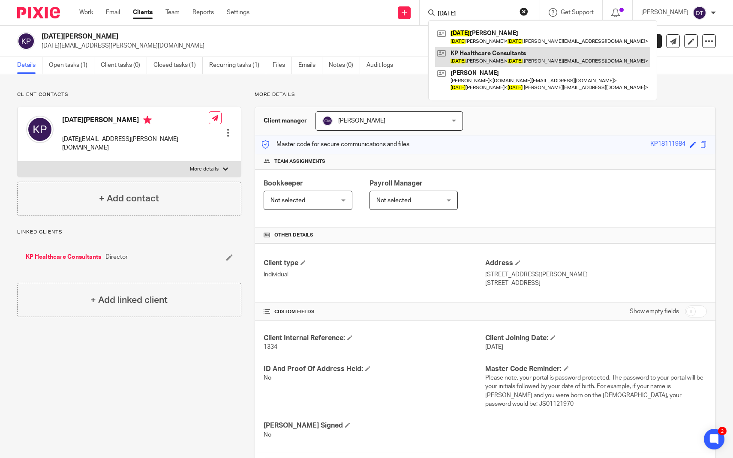
type input "KARTIK"
click at [521, 56] on link at bounding box center [542, 57] width 215 height 20
